Goal: Information Seeking & Learning: Check status

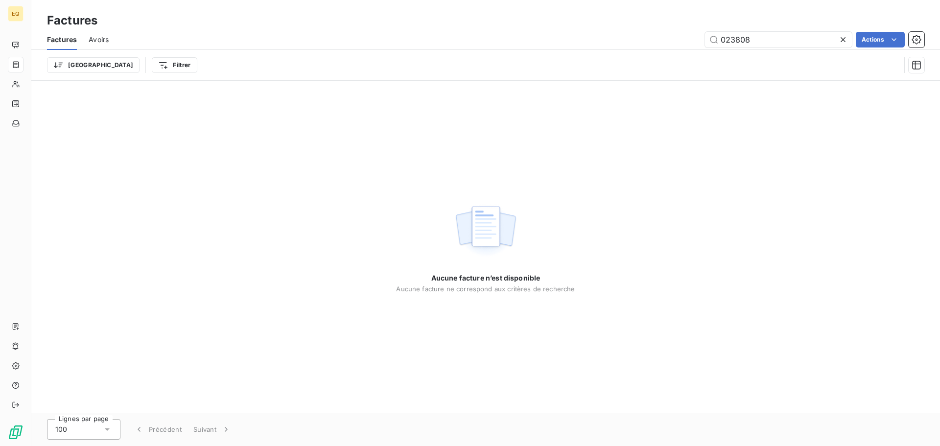
drag, startPoint x: 772, startPoint y: 46, endPoint x: 677, endPoint y: 28, distance: 96.2
click at [677, 28] on div "Factures Factures Avoirs 023808 Actions Trier Filtrer" at bounding box center [485, 40] width 908 height 81
type input "023710"
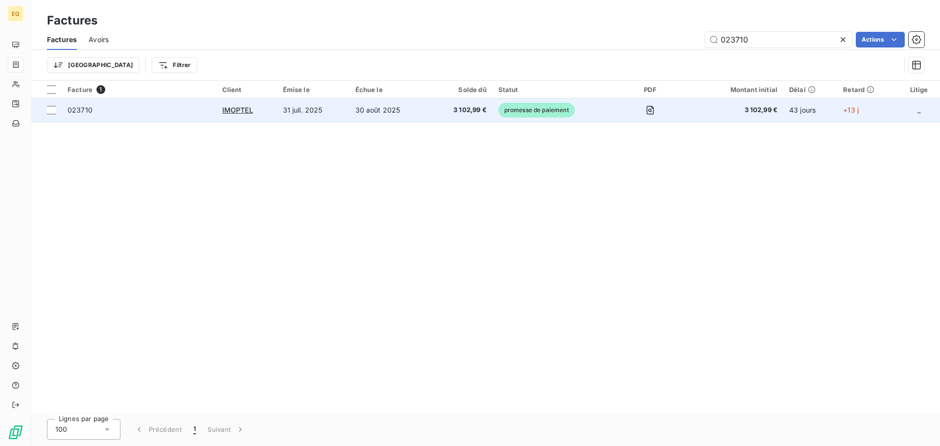
click at [429, 110] on td "3 102,99 €" at bounding box center [460, 109] width 63 height 23
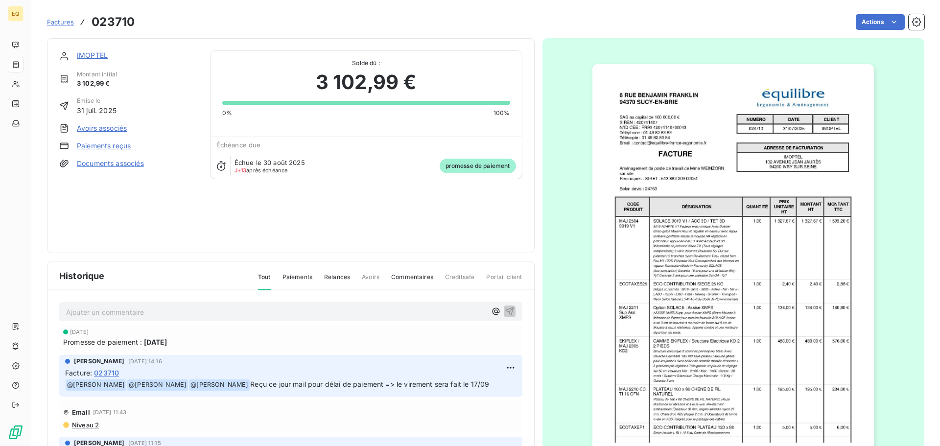
click at [127, 162] on link "Documents associés" at bounding box center [110, 164] width 67 height 10
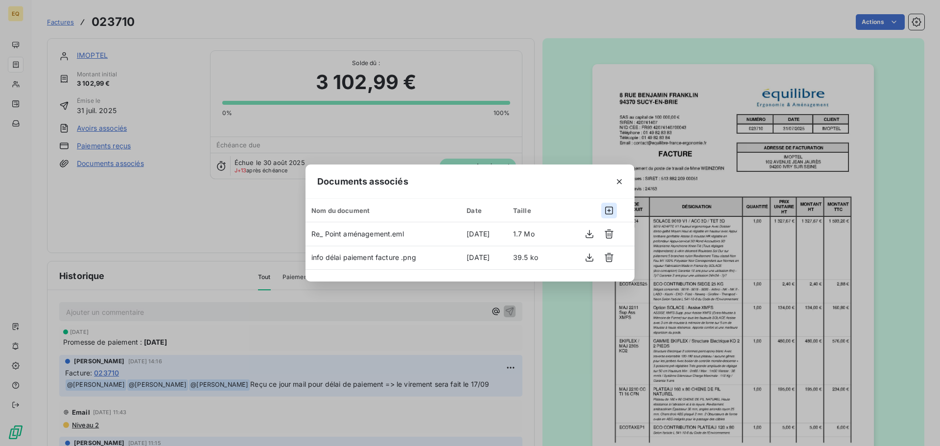
click at [608, 208] on icon "button" at bounding box center [609, 211] width 10 height 10
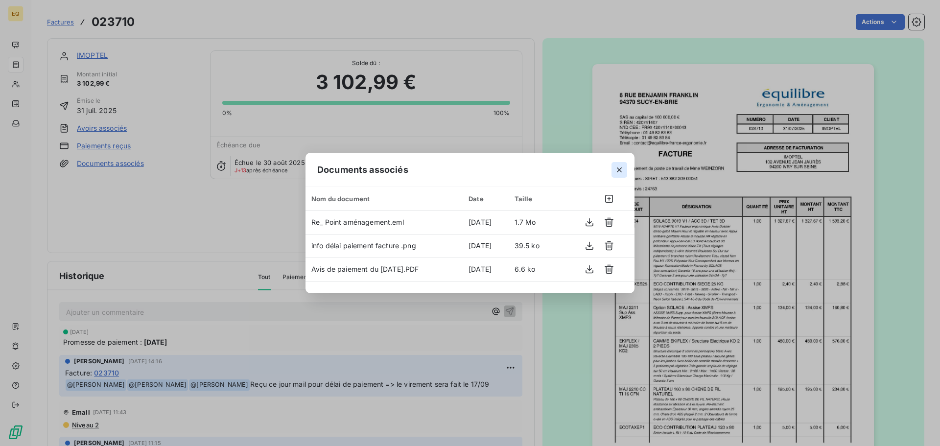
click at [621, 170] on icon "button" at bounding box center [619, 170] width 10 height 10
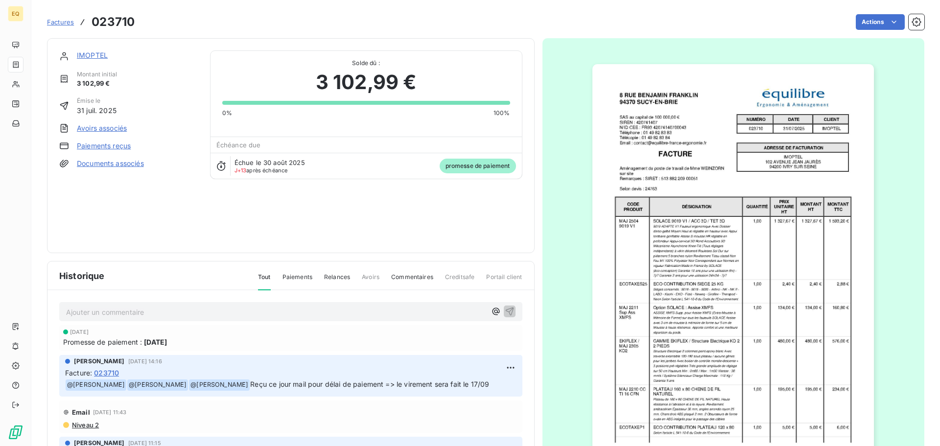
click at [59, 22] on span "Factures" at bounding box center [60, 22] width 27 height 8
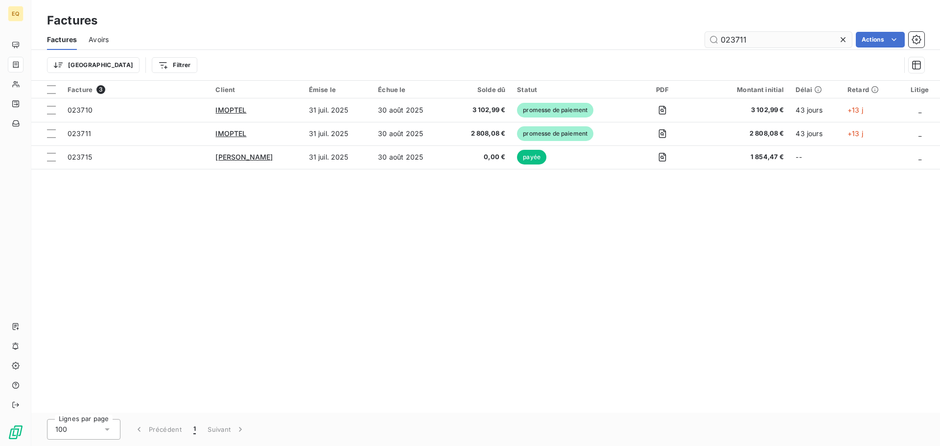
type input "023711"
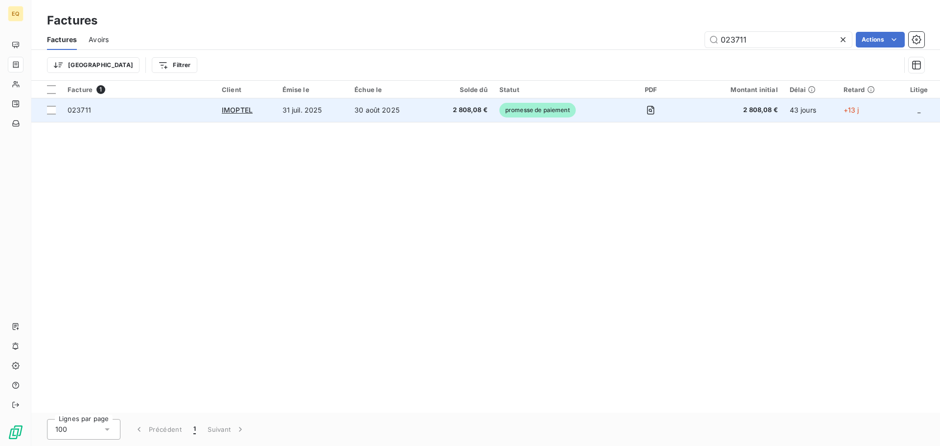
click at [275, 111] on td "IMOPTEL" at bounding box center [246, 109] width 61 height 23
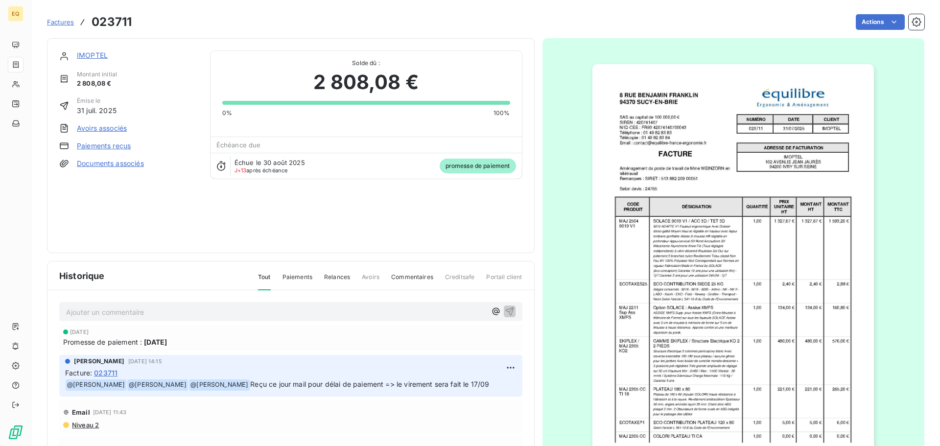
click at [135, 161] on link "Documents associés" at bounding box center [110, 164] width 67 height 10
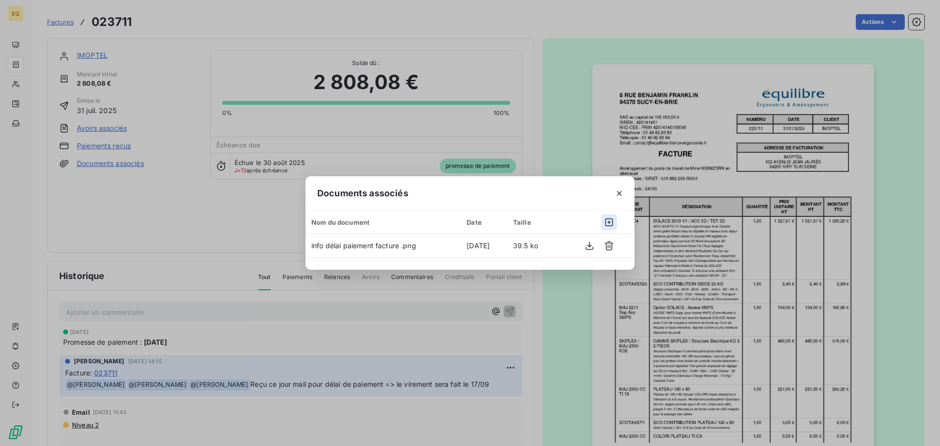
click at [607, 220] on icon "button" at bounding box center [609, 222] width 10 height 10
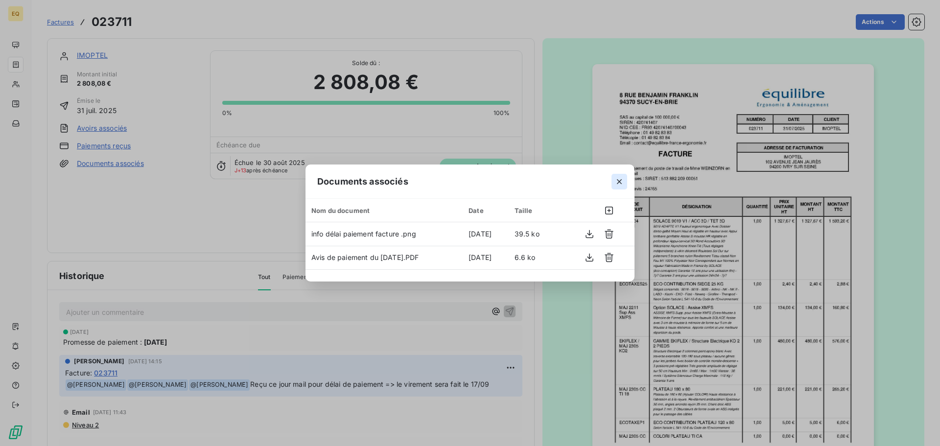
click at [620, 183] on icon "button" at bounding box center [619, 181] width 5 height 5
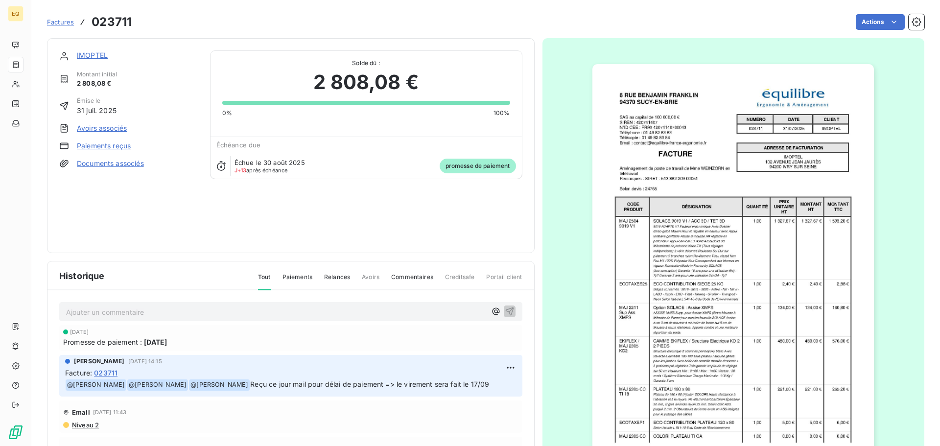
click at [126, 162] on link "Documents associés" at bounding box center [110, 164] width 67 height 10
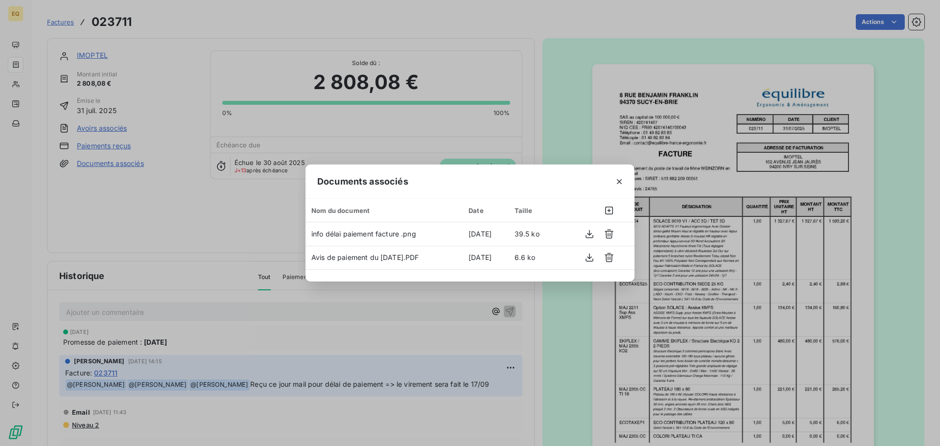
click at [170, 6] on div "Documents associés Nom du document Date Taille info délai paiement facture .png…" at bounding box center [470, 223] width 940 height 446
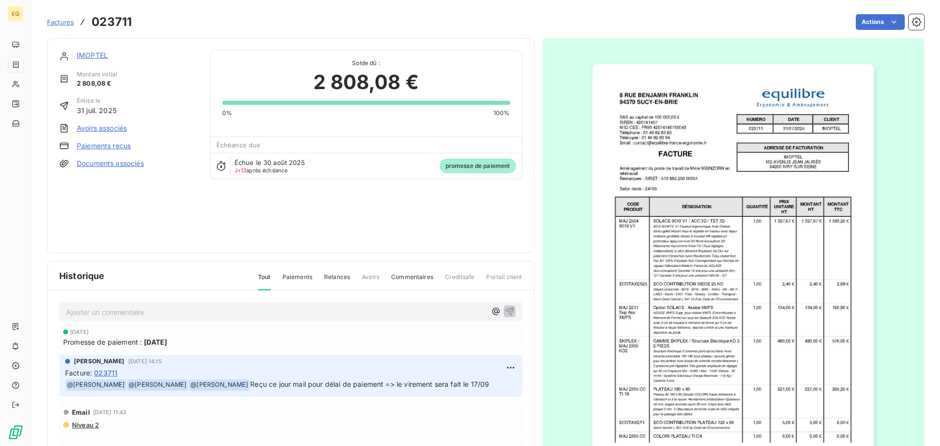
click at [62, 21] on span "Factures" at bounding box center [60, 22] width 27 height 8
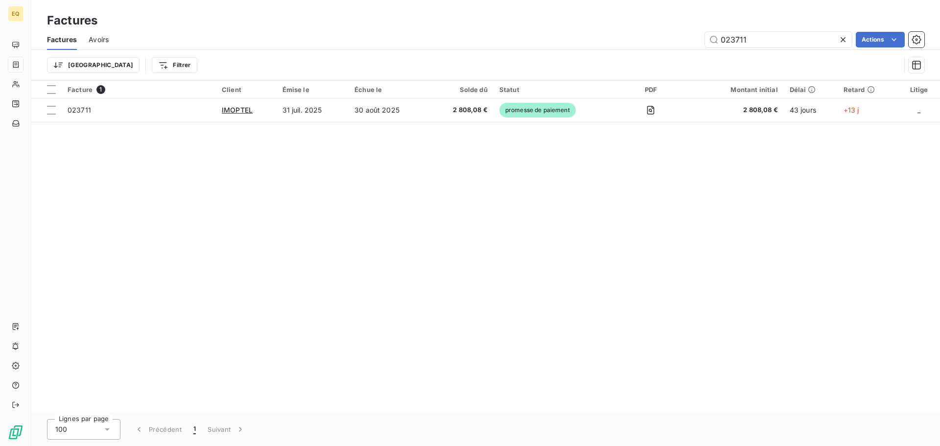
drag, startPoint x: 756, startPoint y: 39, endPoint x: 690, endPoint y: 31, distance: 66.5
click at [690, 32] on div "023711 Actions" at bounding box center [521, 40] width 803 height 16
type input "023781"
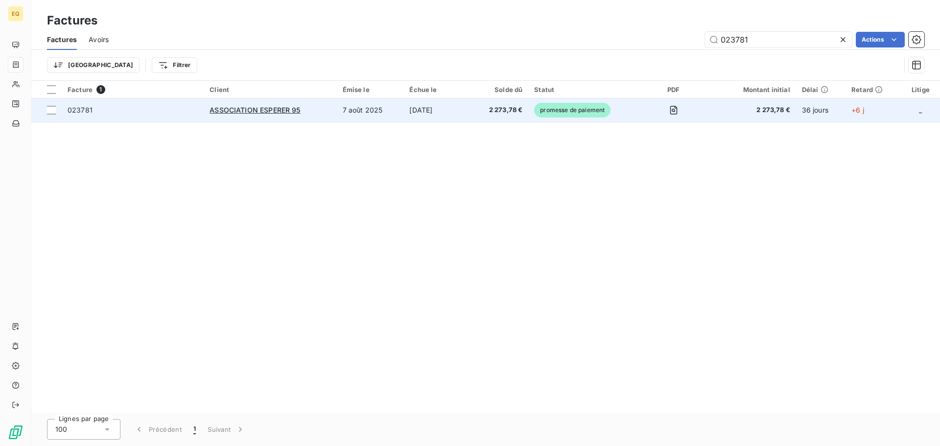
click at [401, 109] on td "7 août 2025" at bounding box center [370, 109] width 67 height 23
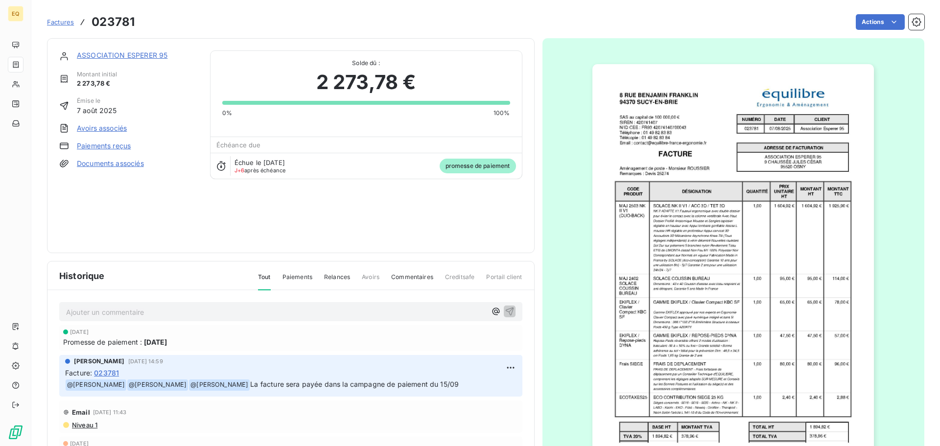
click at [67, 23] on span "Factures" at bounding box center [60, 22] width 27 height 8
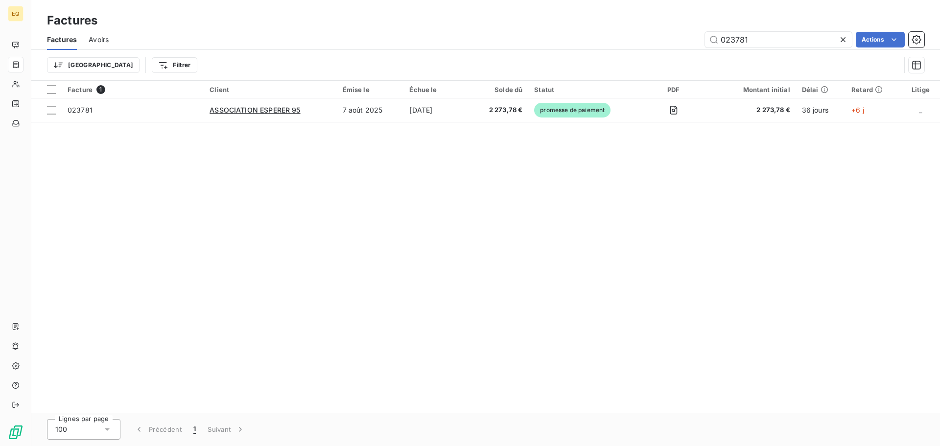
drag, startPoint x: 701, startPoint y: 32, endPoint x: 679, endPoint y: 31, distance: 22.0
click at [681, 32] on div "023781 Actions" at bounding box center [521, 40] width 803 height 16
type input "023652"
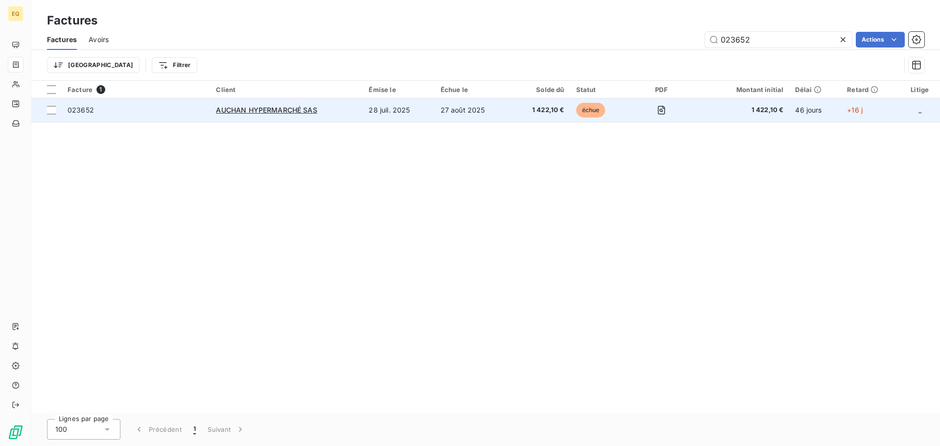
click at [385, 113] on td "28 juil. 2025" at bounding box center [398, 109] width 71 height 23
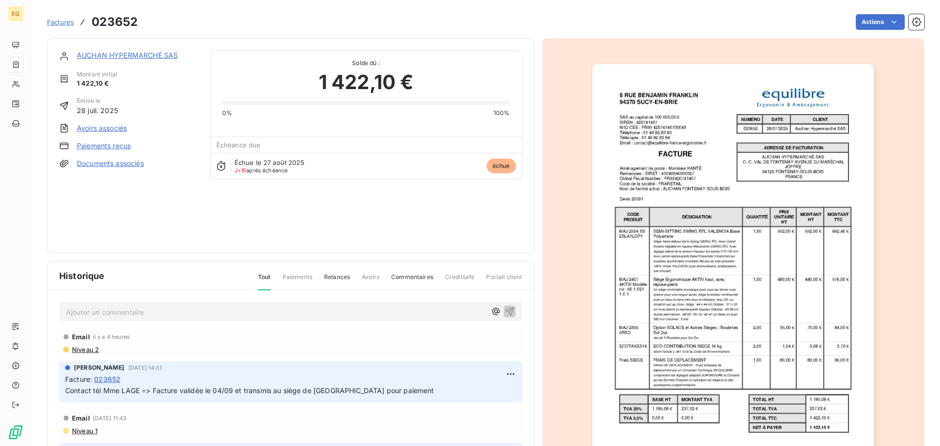
drag, startPoint x: 57, startPoint y: 22, endPoint x: 80, endPoint y: 23, distance: 23.5
click at [58, 22] on span "Factures" at bounding box center [60, 22] width 27 height 8
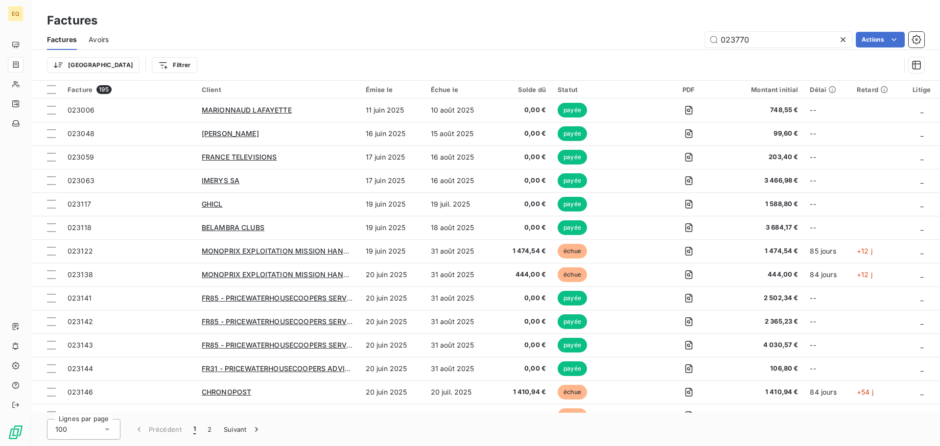
type input "023770"
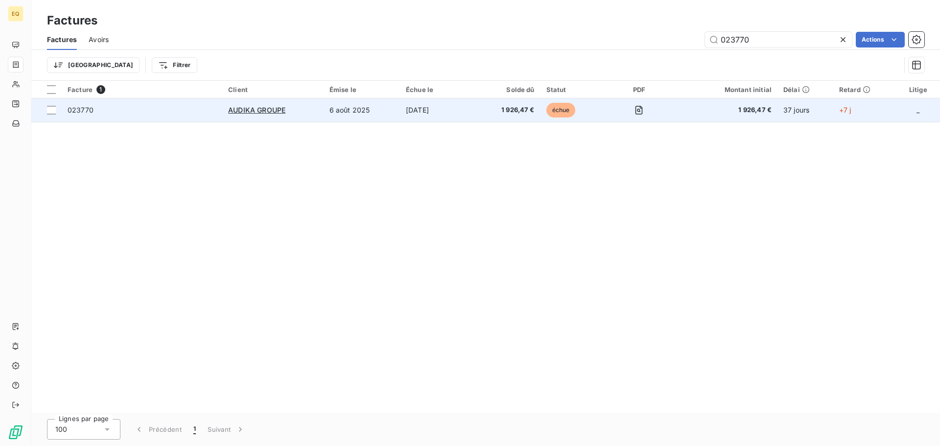
click at [378, 110] on td "6 août 2025" at bounding box center [361, 109] width 76 height 23
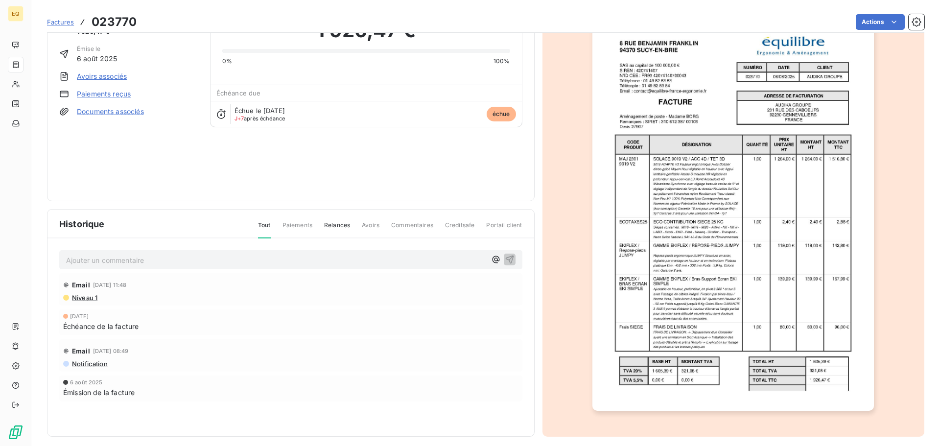
scroll to position [59, 0]
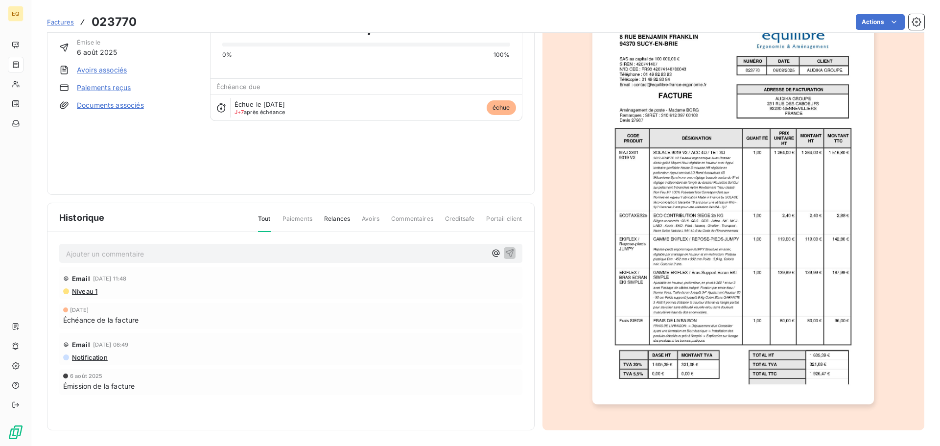
click at [705, 217] on img "button" at bounding box center [732, 205] width 281 height 398
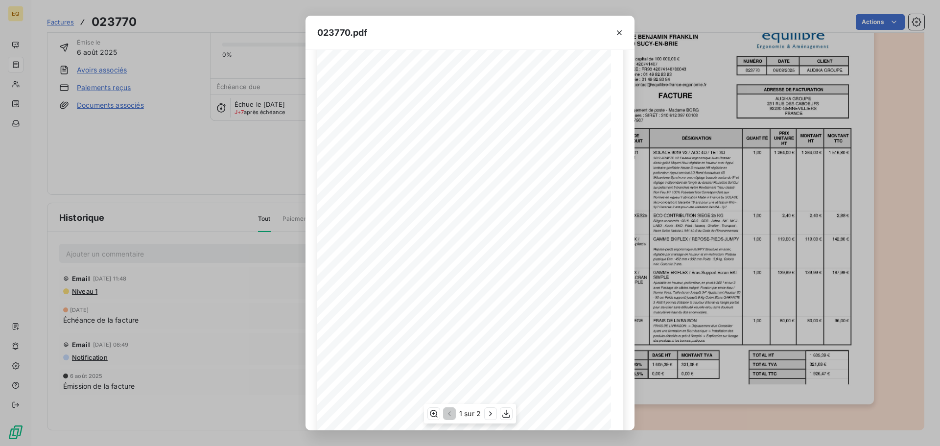
scroll to position [58, 0]
click at [619, 32] on icon "button" at bounding box center [619, 32] width 5 height 5
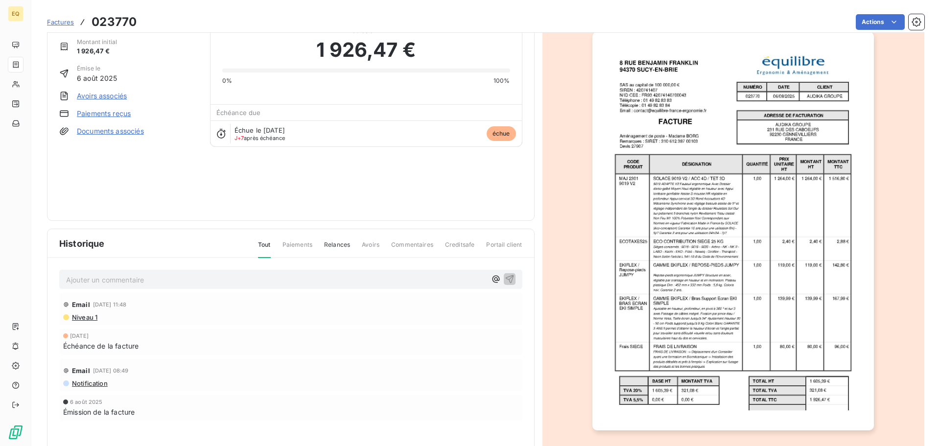
scroll to position [50, 0]
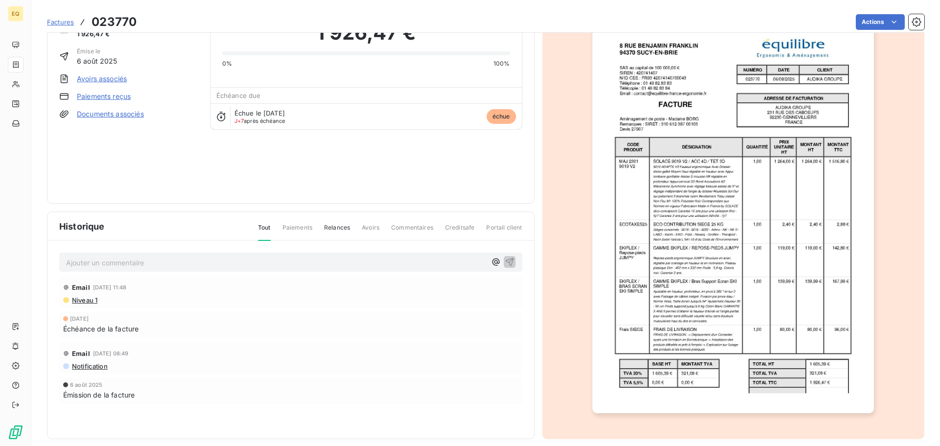
click at [132, 262] on p "Ajouter un commentaire ﻿" at bounding box center [276, 262] width 420 height 12
click at [505, 259] on icon "button" at bounding box center [509, 261] width 8 height 8
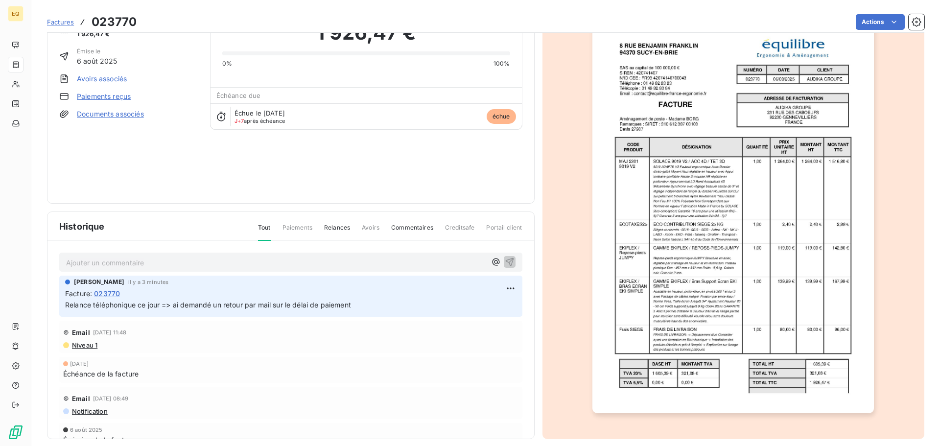
click at [54, 21] on span "Factures" at bounding box center [60, 22] width 27 height 8
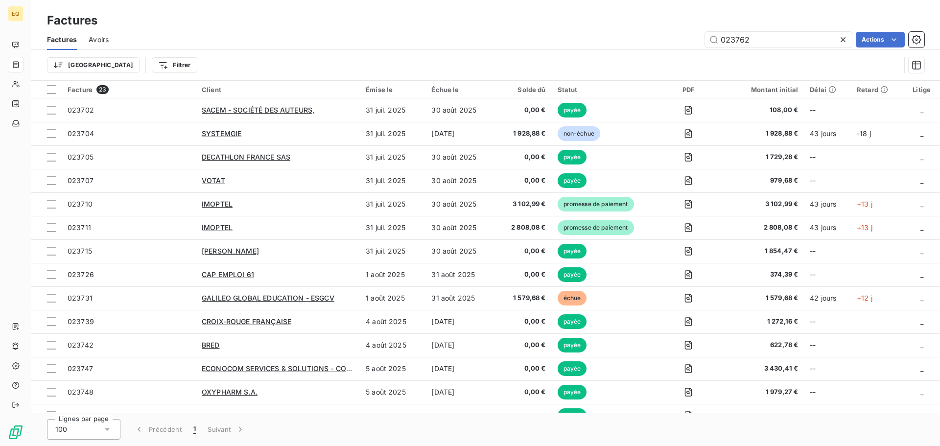
type input "023762"
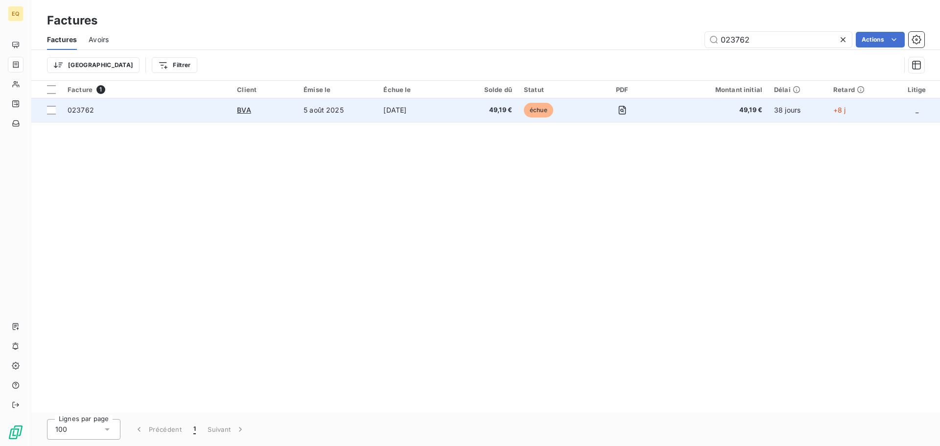
click at [411, 102] on td "[DATE]" at bounding box center [416, 109] width 79 height 23
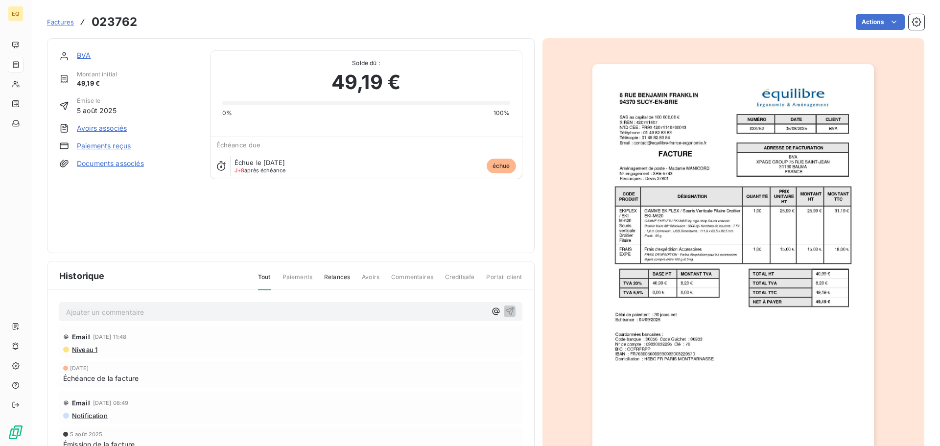
click at [83, 54] on link "BVA" at bounding box center [84, 55] width 14 height 8
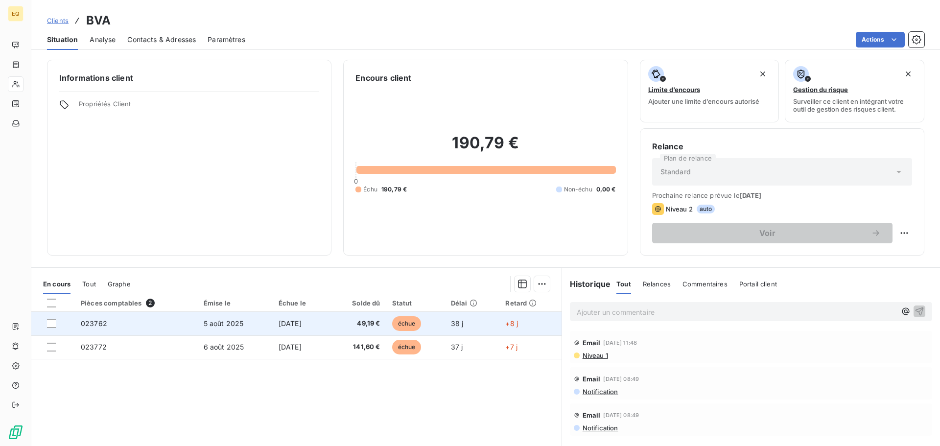
click at [280, 321] on span "[DATE]" at bounding box center [289, 323] width 23 height 8
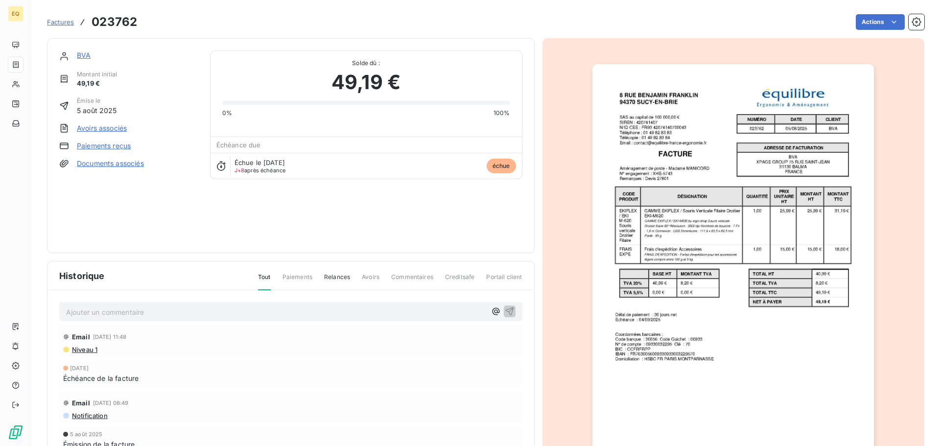
click at [86, 56] on link "BVA" at bounding box center [84, 55] width 14 height 8
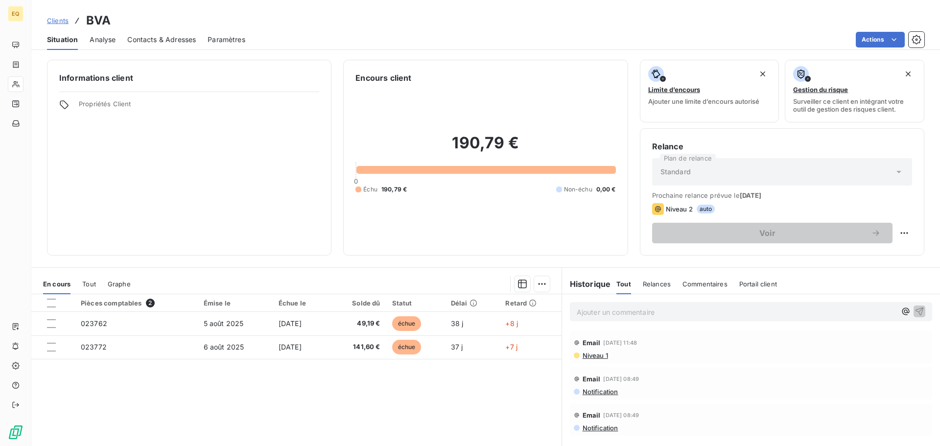
click at [176, 39] on span "Contacts & Adresses" at bounding box center [161, 40] width 69 height 10
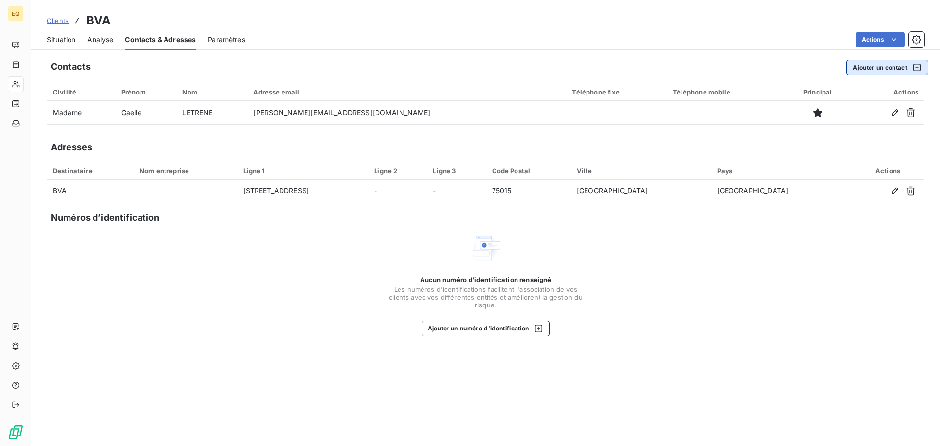
click at [916, 66] on icon "button" at bounding box center [917, 68] width 10 height 10
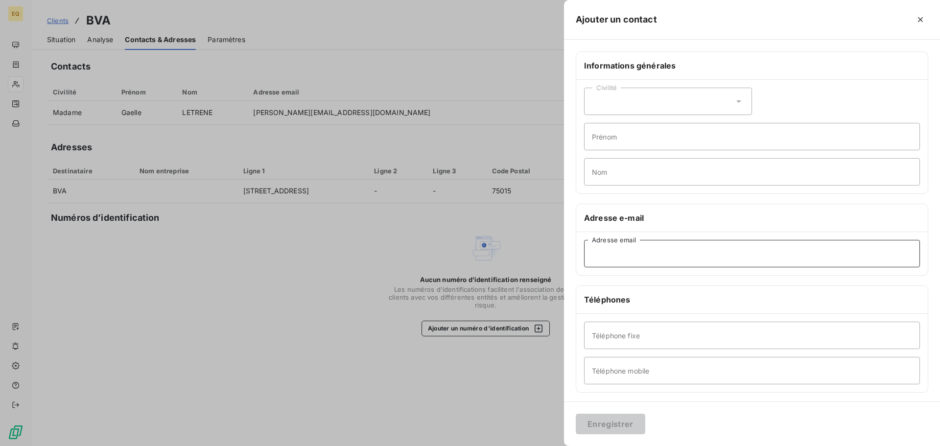
click at [618, 255] on input "Adresse email" at bounding box center [752, 253] width 336 height 27
paste input "[EMAIL_ADDRESS][DOMAIN_NAME]"
type input "[EMAIL_ADDRESS][DOMAIN_NAME]"
click at [609, 417] on button "Enregistrer" at bounding box center [609, 423] width 69 height 21
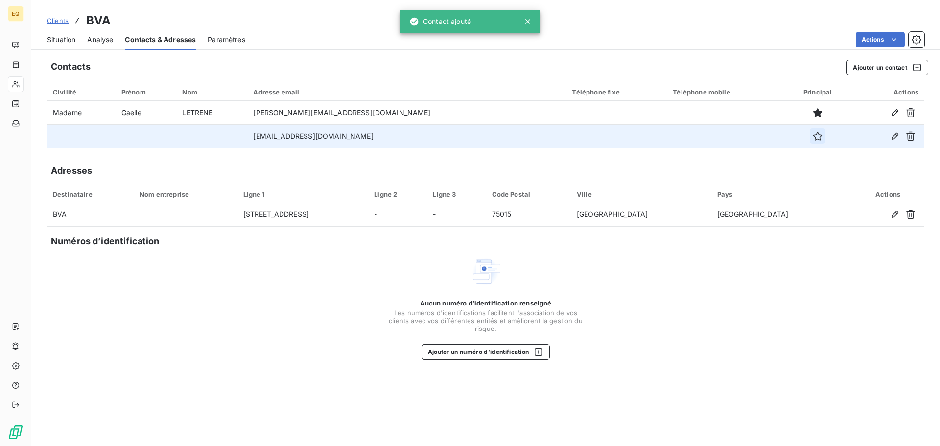
click at [812, 138] on icon "button" at bounding box center [817, 136] width 10 height 10
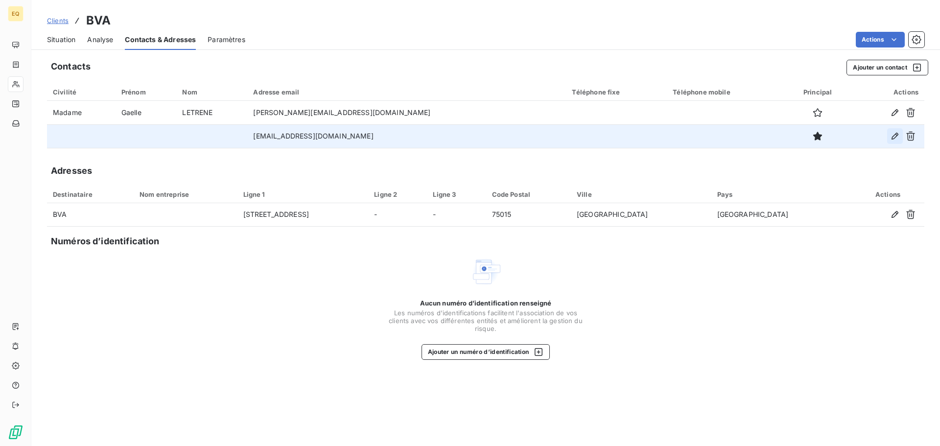
click at [896, 134] on icon "button" at bounding box center [895, 136] width 10 height 10
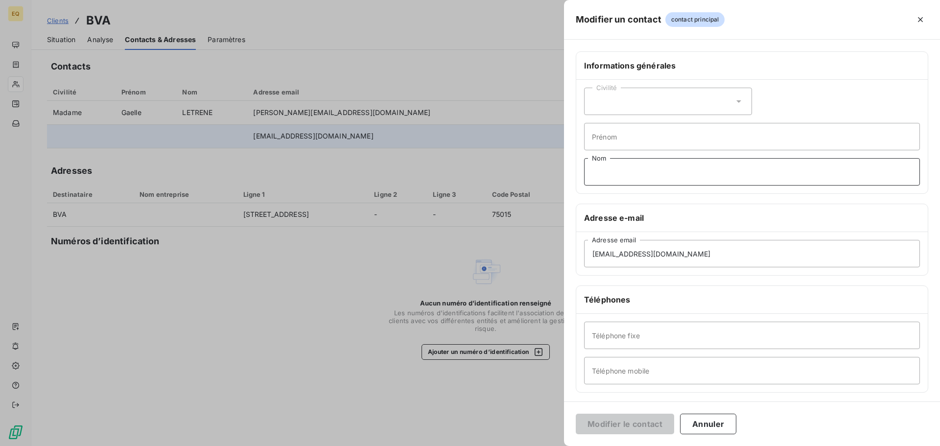
click at [619, 171] on input "Nom" at bounding box center [752, 171] width 336 height 27
type input "Relance facture"
click at [605, 422] on button "Modifier le contact" at bounding box center [624, 423] width 98 height 21
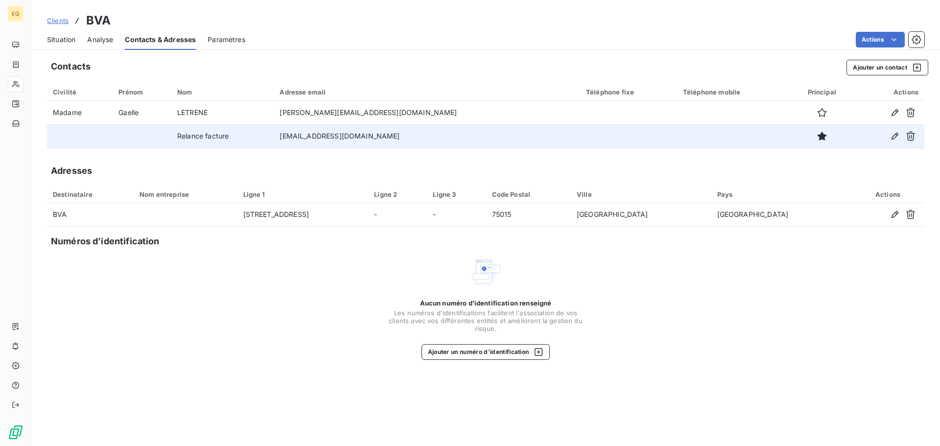
click at [60, 18] on span "Clients" at bounding box center [58, 21] width 22 height 8
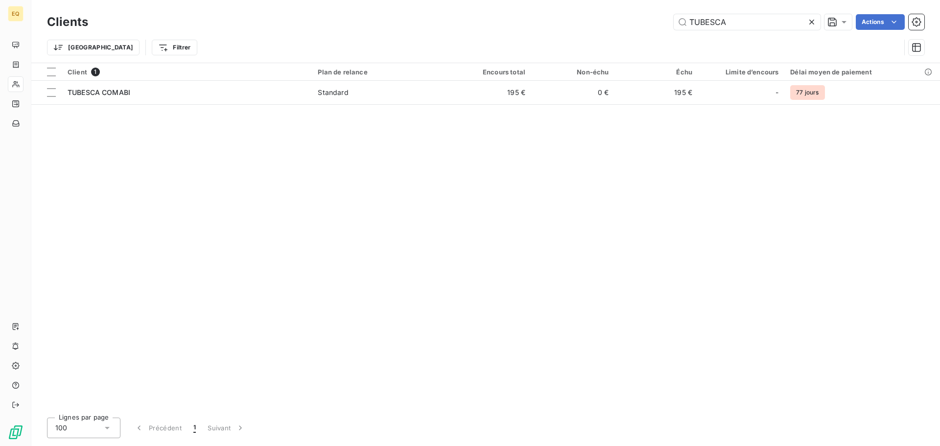
drag, startPoint x: 740, startPoint y: 23, endPoint x: 670, endPoint y: 20, distance: 70.1
click at [670, 20] on div "TUBESCA Actions" at bounding box center [512, 22] width 824 height 16
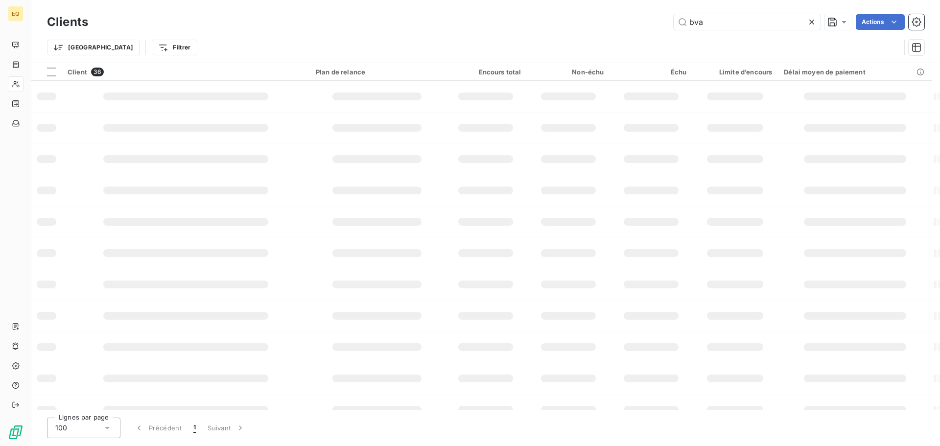
type input "bva"
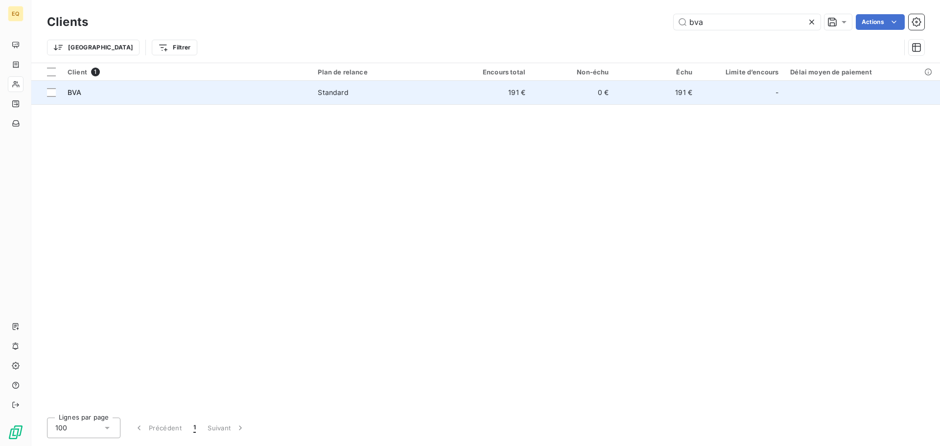
click at [368, 92] on span "Standard" at bounding box center [380, 93] width 124 height 10
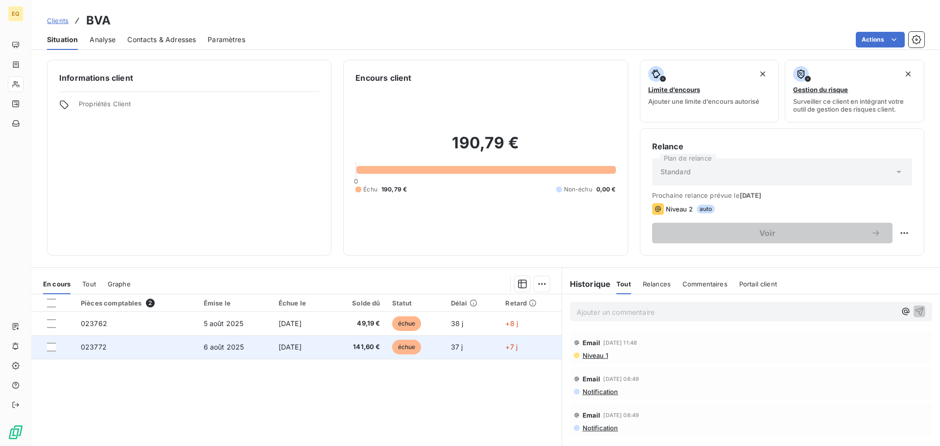
click at [278, 344] on span "[DATE]" at bounding box center [289, 347] width 23 height 8
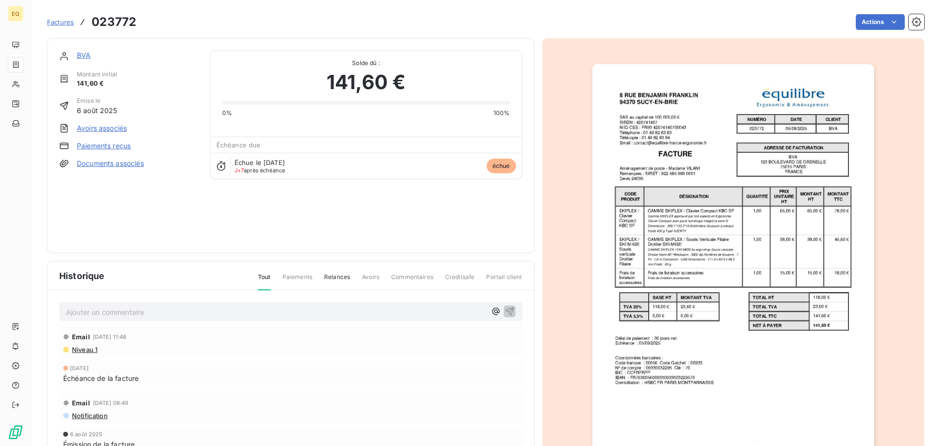
click at [85, 53] on link "BVA" at bounding box center [84, 55] width 14 height 8
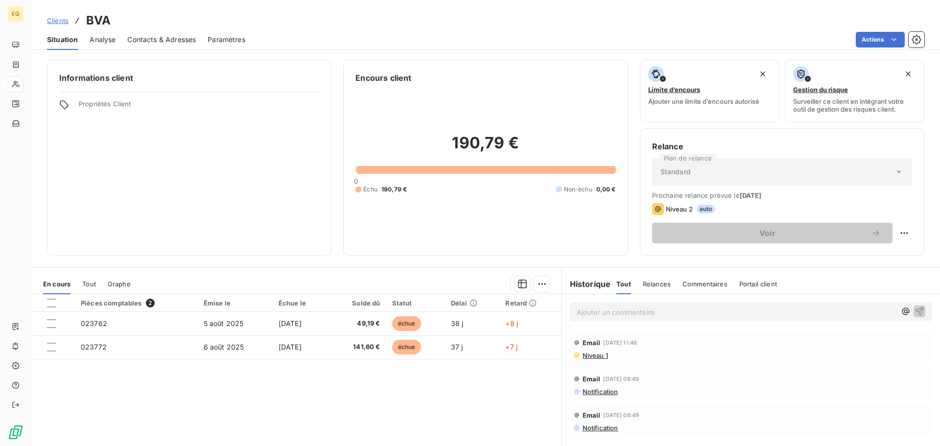
click at [155, 38] on span "Contacts & Adresses" at bounding box center [161, 40] width 69 height 10
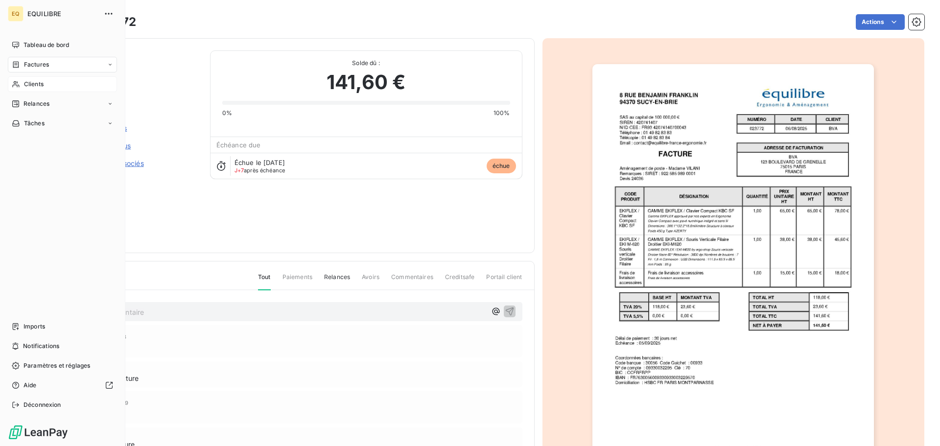
click at [34, 83] on span "Clients" at bounding box center [34, 84] width 20 height 9
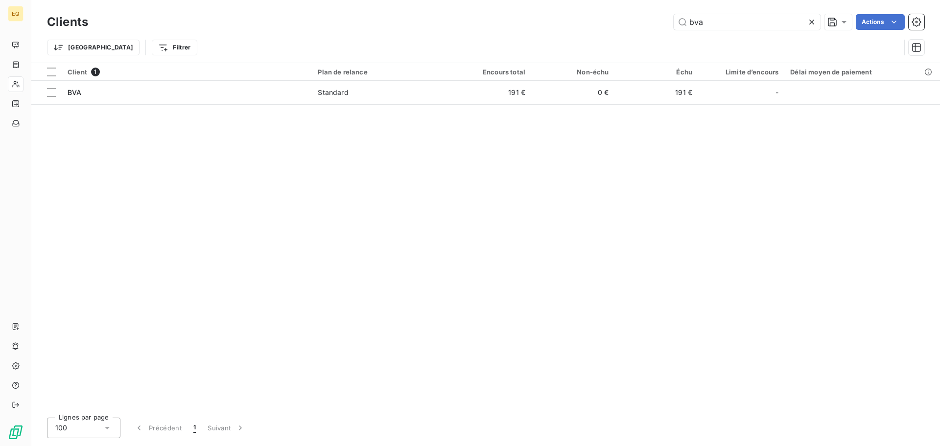
drag, startPoint x: 695, startPoint y: 23, endPoint x: 670, endPoint y: 24, distance: 24.5
click at [672, 24] on div "bva Actions" at bounding box center [512, 22] width 824 height 16
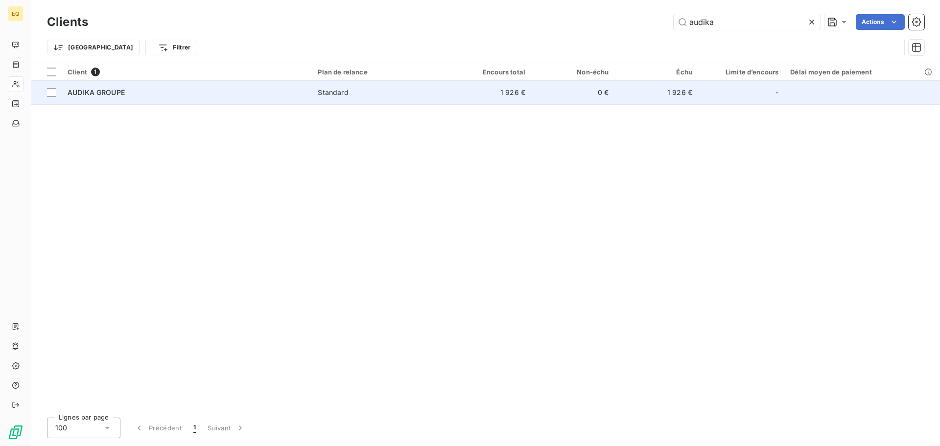
type input "audika"
click at [268, 95] on div "AUDIKA GROUPE" at bounding box center [187, 93] width 238 height 10
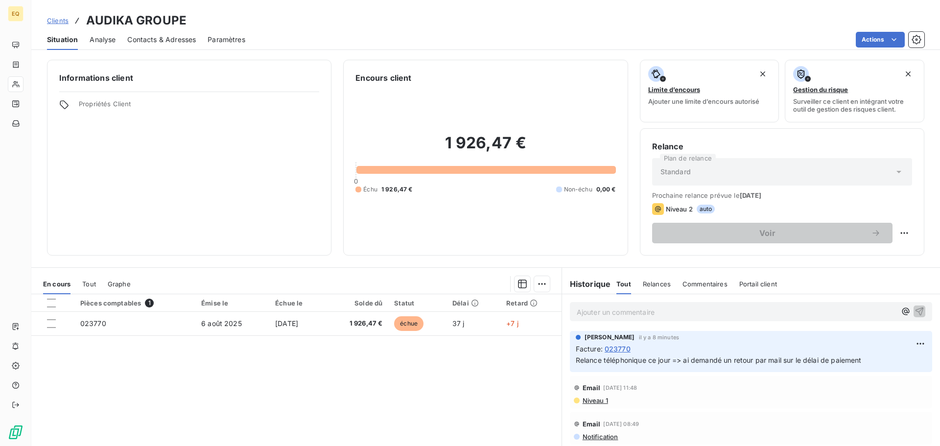
click at [167, 39] on span "Contacts & Adresses" at bounding box center [161, 40] width 69 height 10
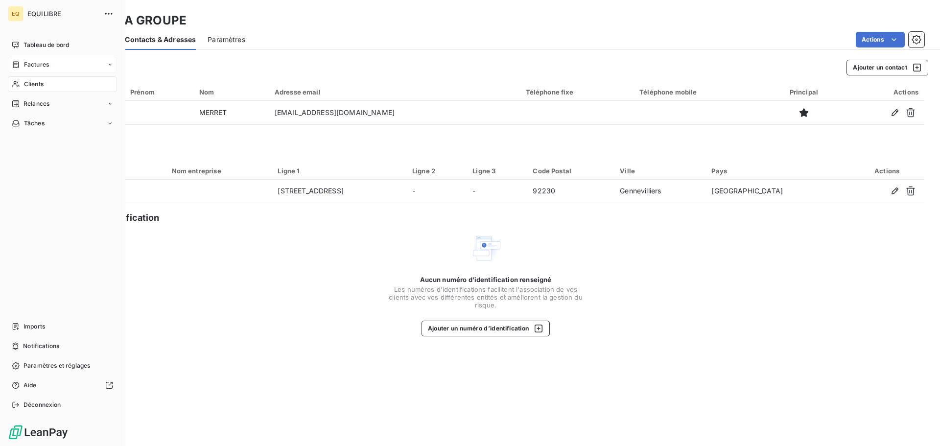
click at [36, 59] on div "Factures" at bounding box center [62, 65] width 109 height 16
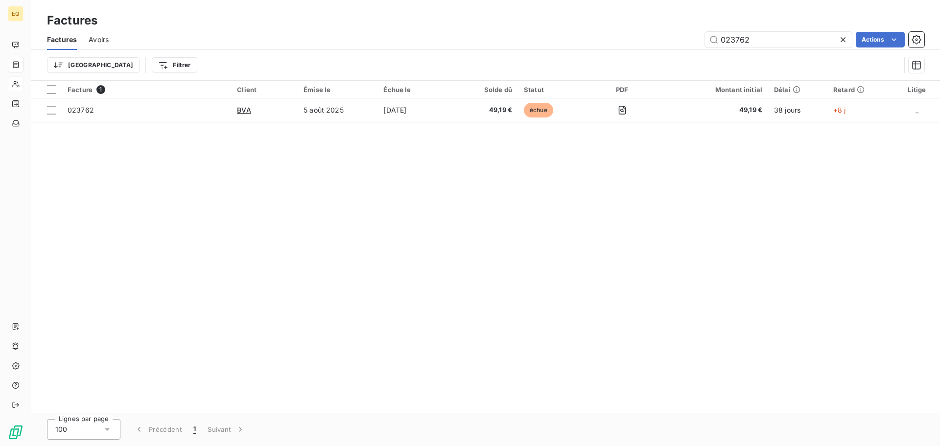
drag, startPoint x: 760, startPoint y: 42, endPoint x: 682, endPoint y: 46, distance: 78.0
click at [686, 43] on div "023762 Actions" at bounding box center [521, 40] width 803 height 16
type input "023537"
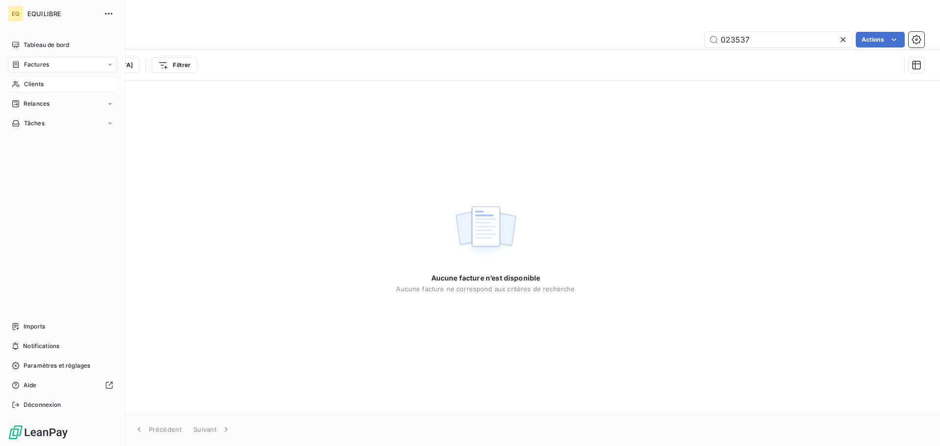
click at [34, 82] on span "Clients" at bounding box center [34, 84] width 20 height 9
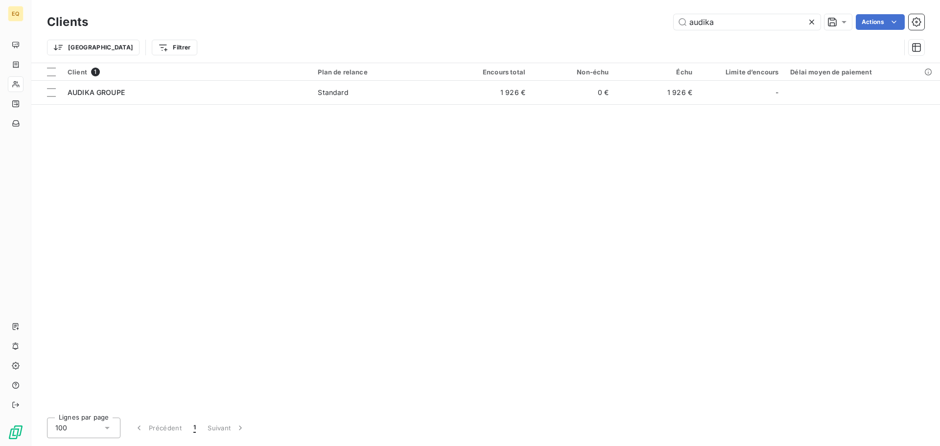
drag, startPoint x: 706, startPoint y: 22, endPoint x: 648, endPoint y: 14, distance: 57.7
click at [662, 19] on div "audika Actions" at bounding box center [512, 22] width 824 height 16
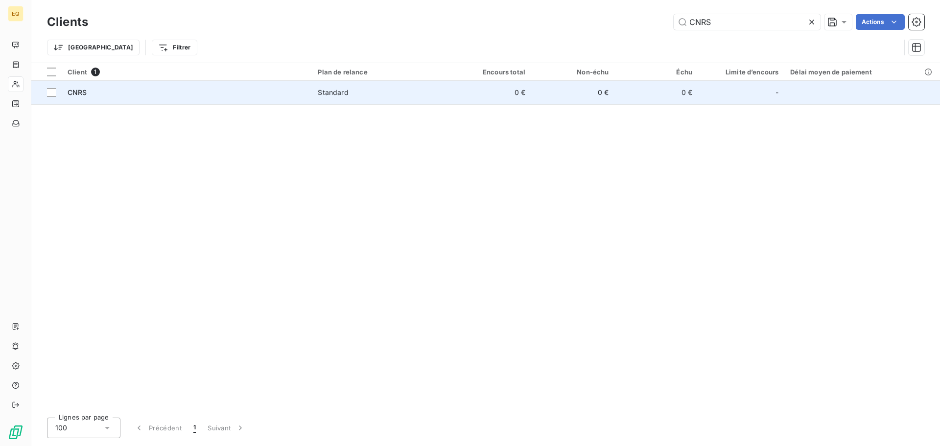
type input "CNRS"
click at [343, 97] on td "Standard" at bounding box center [380, 92] width 136 height 23
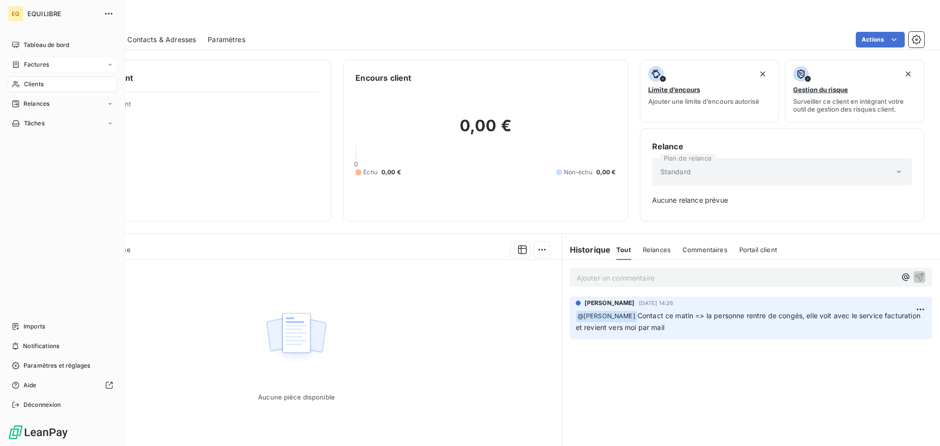
click at [34, 63] on span "Factures" at bounding box center [36, 64] width 25 height 9
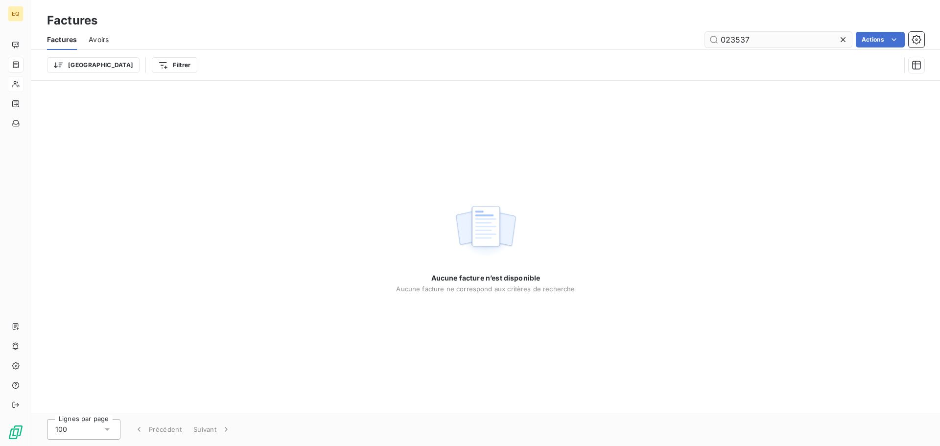
drag, startPoint x: 751, startPoint y: 44, endPoint x: 708, endPoint y: 45, distance: 43.6
click at [709, 46] on input "023537" at bounding box center [778, 40] width 147 height 16
type input "023537"
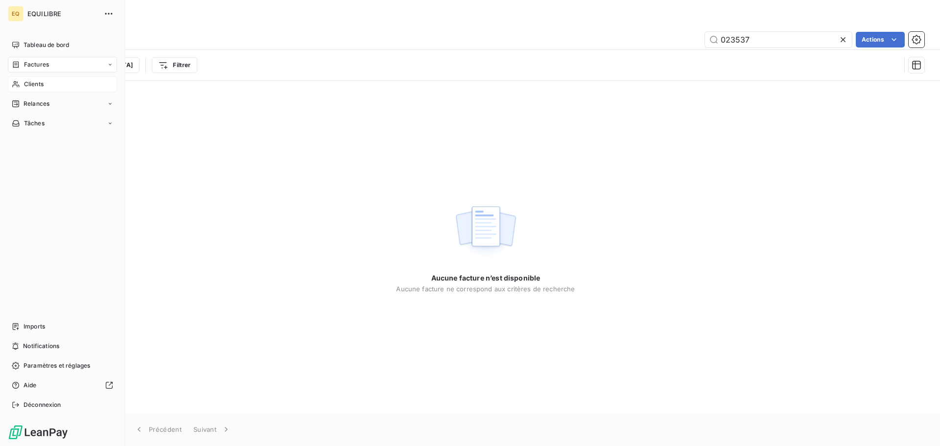
click at [47, 84] on div "Clients" at bounding box center [62, 84] width 109 height 16
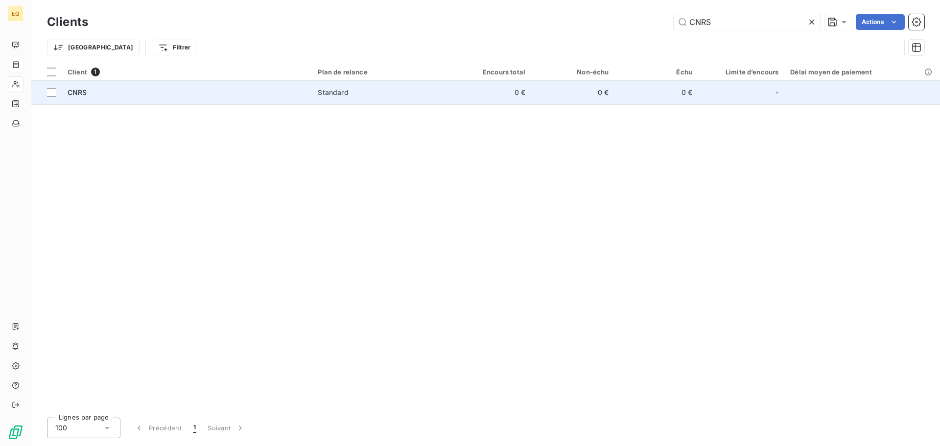
click at [465, 85] on td "0 €" at bounding box center [489, 92] width 83 height 23
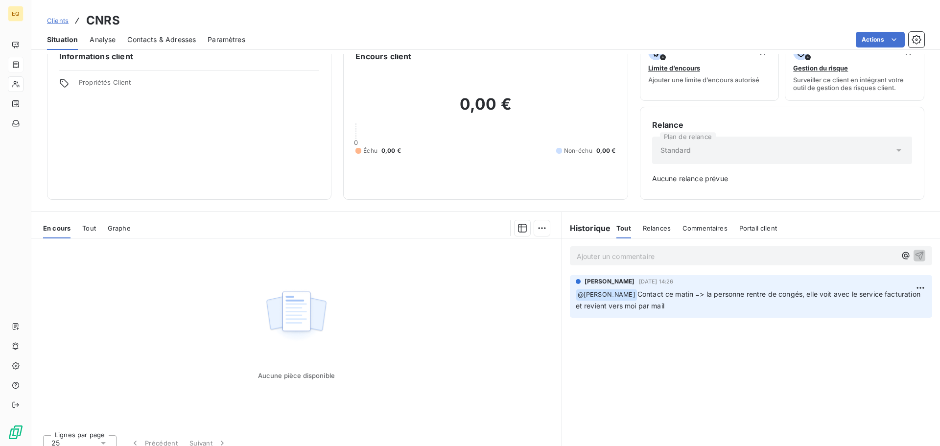
scroll to position [32, 0]
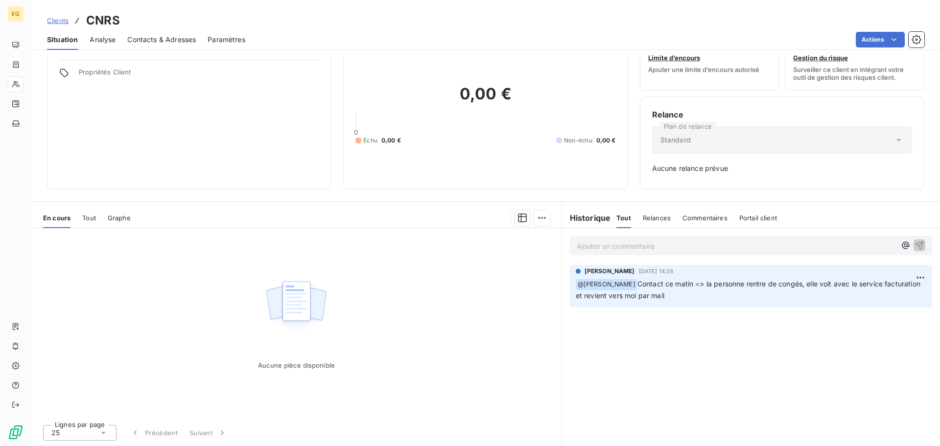
click at [92, 216] on span "Tout" at bounding box center [89, 218] width 14 height 8
click at [153, 38] on span "Contacts & Adresses" at bounding box center [161, 40] width 69 height 10
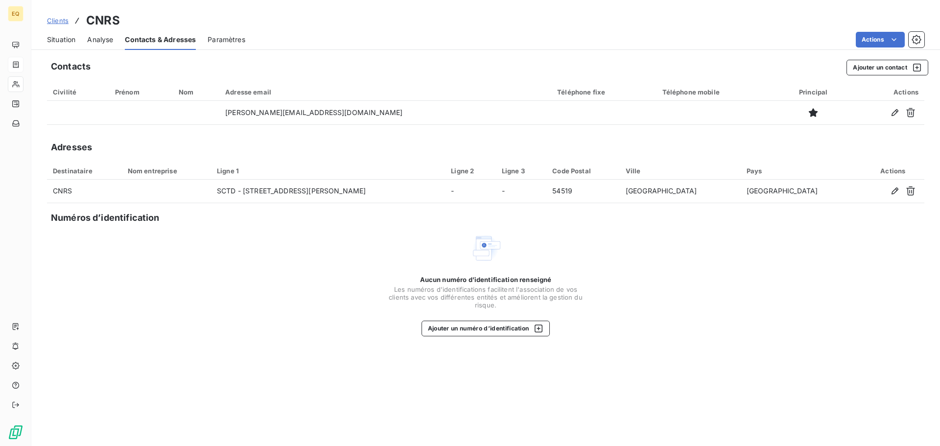
click at [60, 35] on span "Situation" at bounding box center [61, 40] width 28 height 10
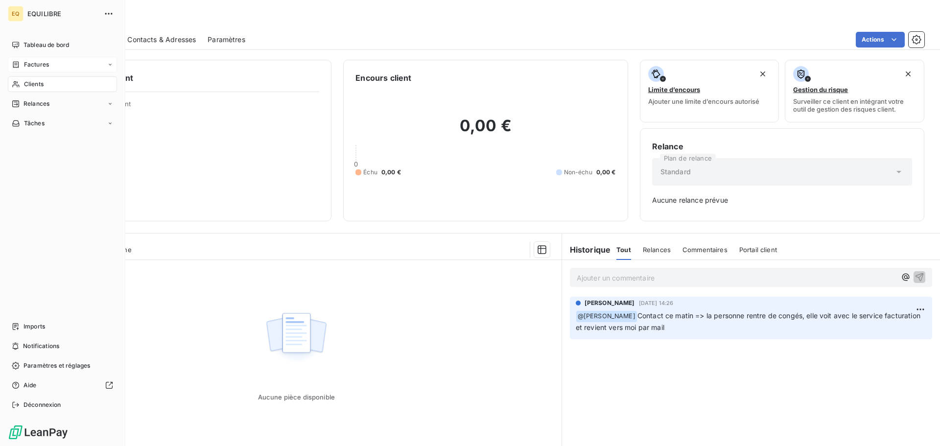
click at [39, 63] on span "Factures" at bounding box center [36, 64] width 25 height 9
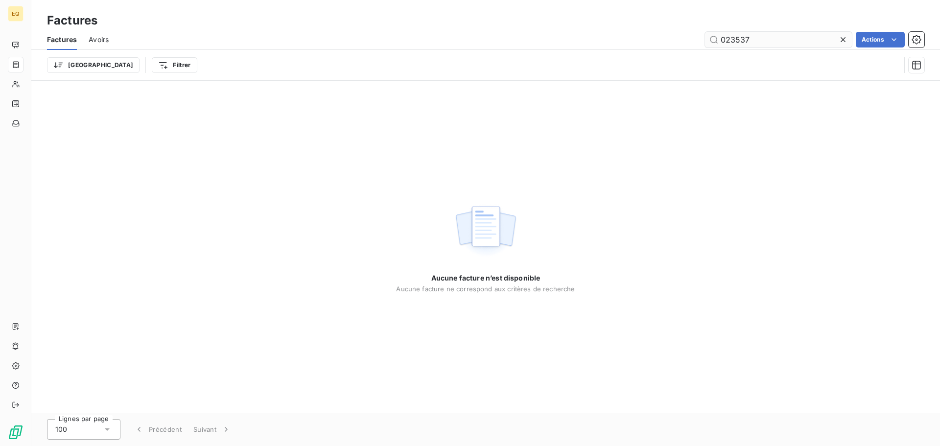
drag, startPoint x: 758, startPoint y: 44, endPoint x: 709, endPoint y: 36, distance: 49.6
click at [709, 36] on input "023537" at bounding box center [778, 40] width 147 height 16
type input "023731"
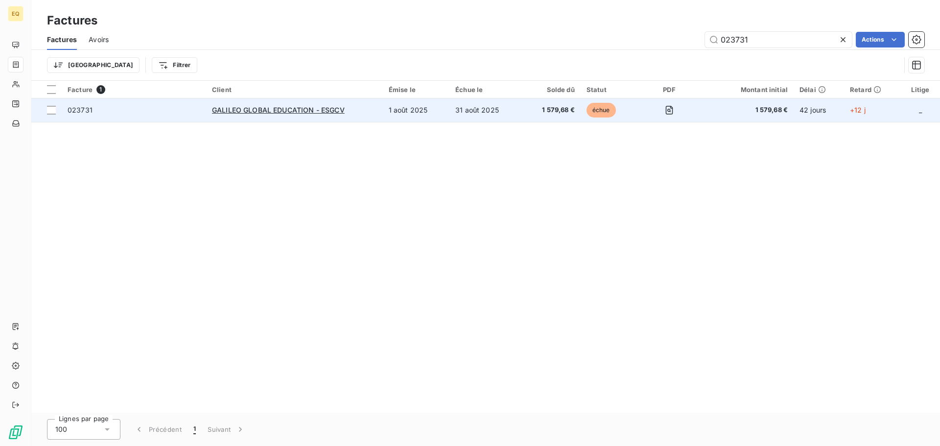
click at [412, 110] on td "1 août 2025" at bounding box center [416, 109] width 67 height 23
